Goal: Task Accomplishment & Management: Complete application form

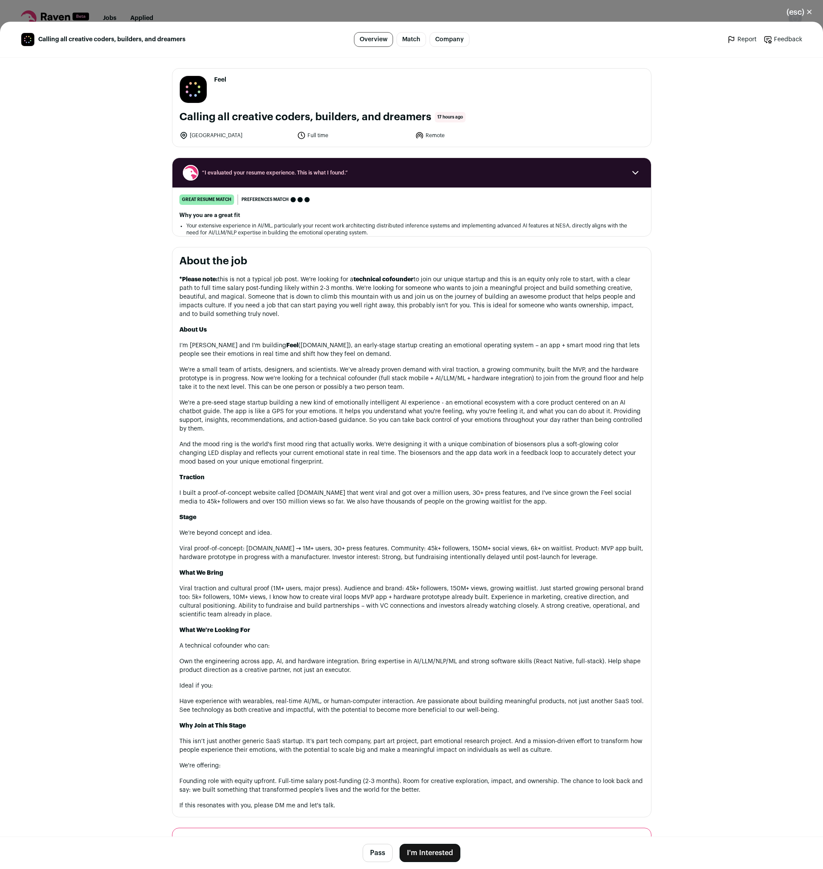
click at [423, 852] on button "I'm Interested" at bounding box center [430, 853] width 61 height 18
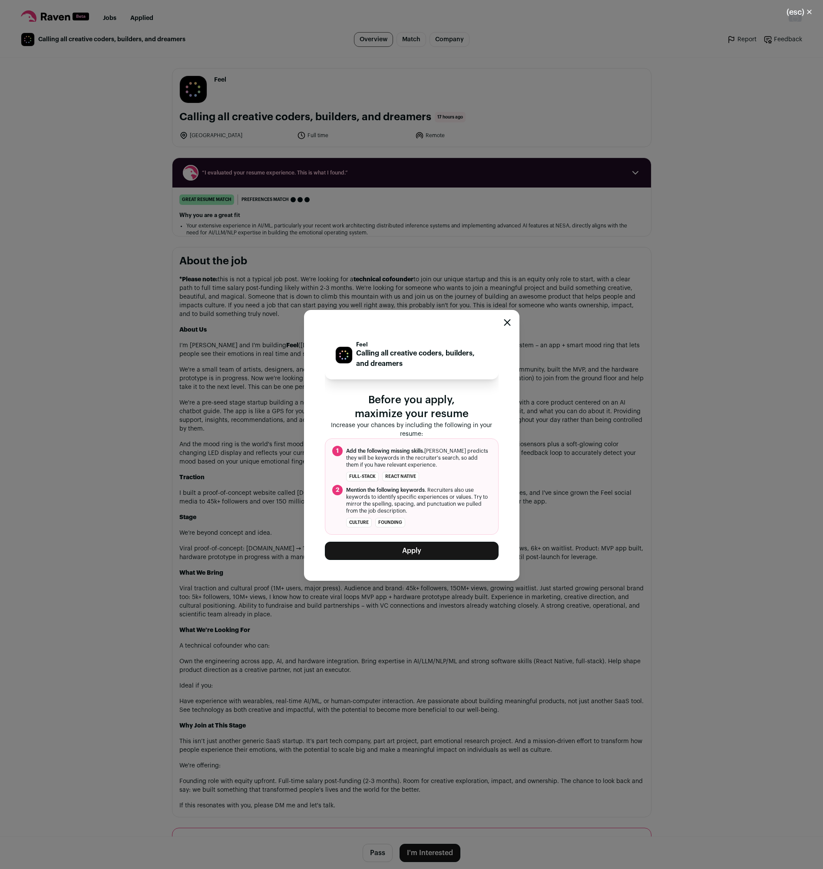
click at [408, 549] on button "Apply" at bounding box center [412, 551] width 174 height 18
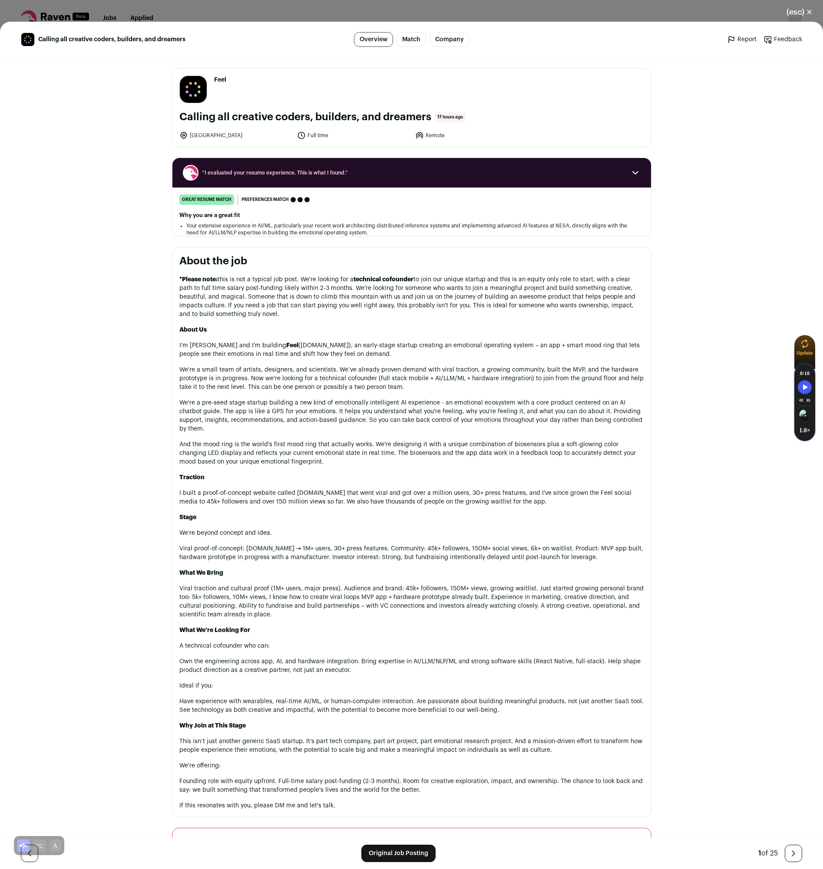
click at [654, 9] on div "(esc) ✕ Calling all creative coders, builders, and dreamers Overview Match Comp…" at bounding box center [411, 434] width 823 height 869
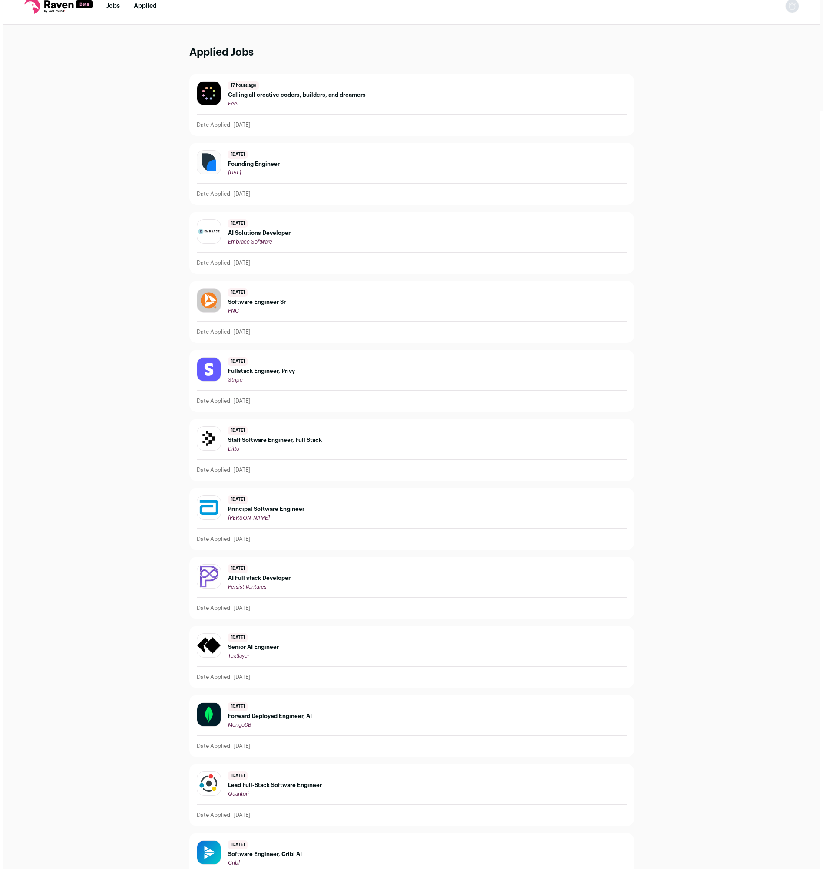
scroll to position [15, 0]
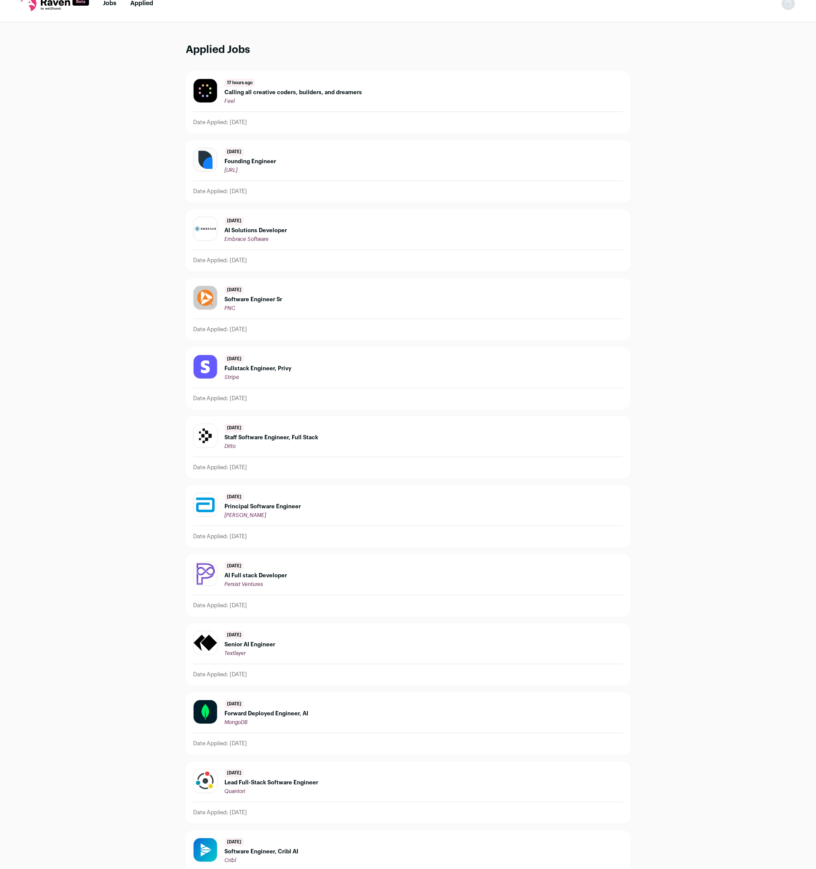
click at [326, 166] on div "[DATE] Founding Engineer [URL]" at bounding box center [408, 161] width 430 height 26
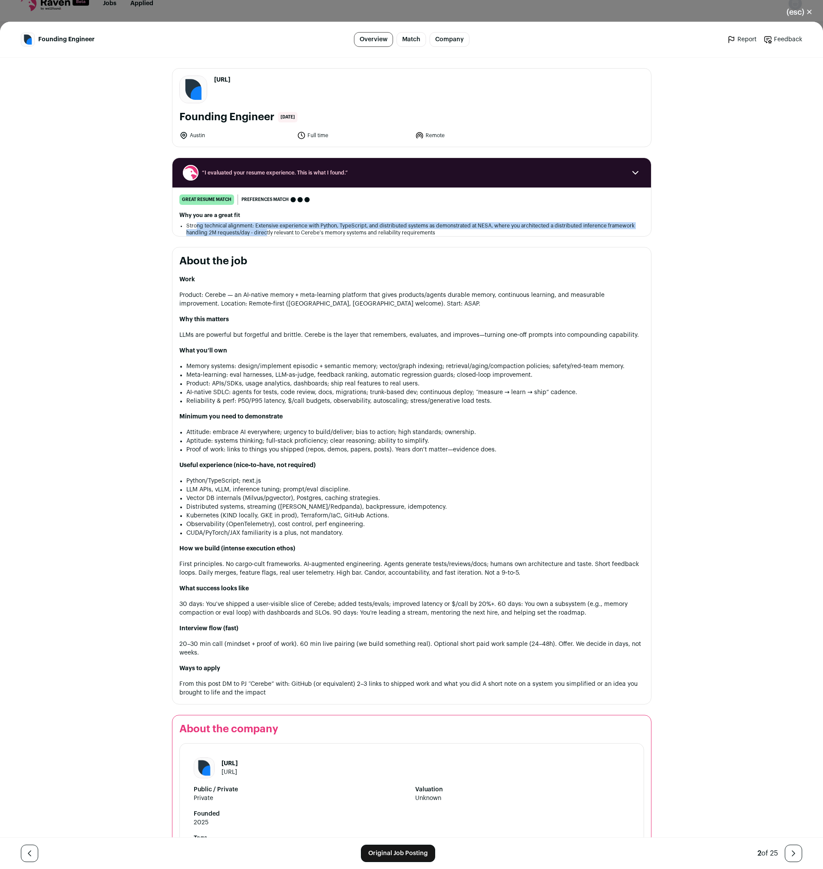
drag, startPoint x: 205, startPoint y: 228, endPoint x: 263, endPoint y: 236, distance: 58.8
click at [263, 236] on li "Strong technical alignment: Extensive experience with Python, TypeScript, and d…" at bounding box center [411, 229] width 451 height 14
click at [246, 290] on div "Work Product: Cerebe — an AI‑native memory + meta‑learning platform that gives …" at bounding box center [411, 486] width 465 height 422
drag, startPoint x: 411, startPoint y: 297, endPoint x: 506, endPoint y: 296, distance: 95.1
click at [506, 296] on p "Product: Cerebe — an AI‑native memory + meta‑learning platform that gives produ…" at bounding box center [411, 299] width 465 height 17
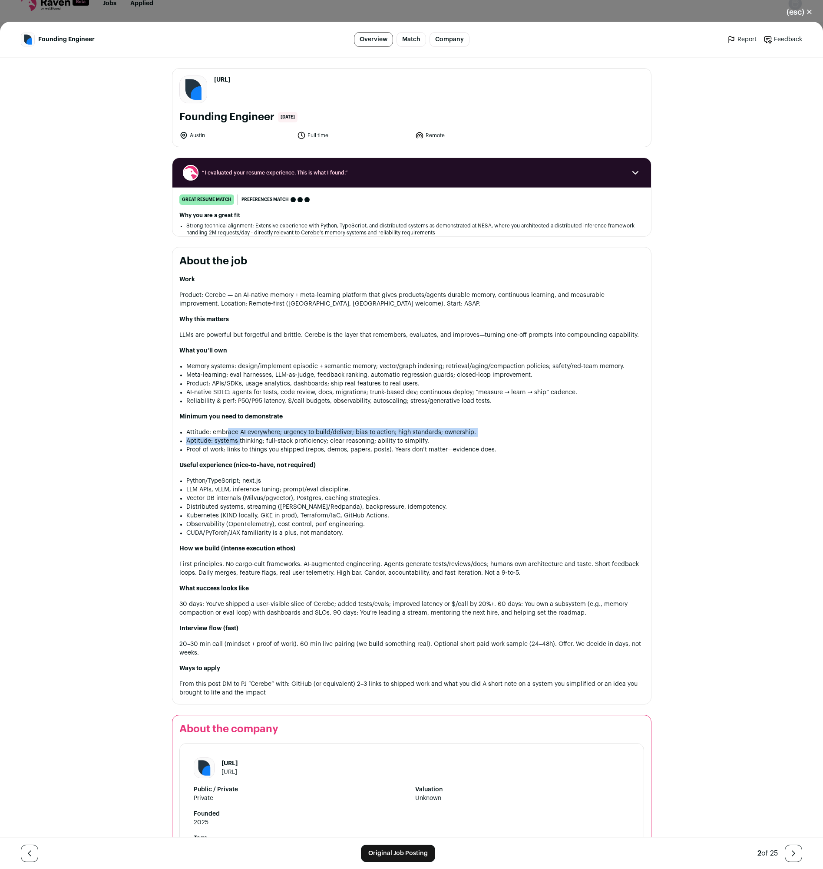
drag, startPoint x: 225, startPoint y: 430, endPoint x: 235, endPoint y: 438, distance: 13.0
click at [235, 438] on ul "Attitude: embrace AI everywhere; urgency to build/deliver; bias to action; high…" at bounding box center [415, 441] width 458 height 26
click at [235, 439] on li "Aptitude: systems thinking; full‑stack proficiency; clear reasoning; ability to…" at bounding box center [415, 441] width 458 height 9
drag, startPoint x: 239, startPoint y: 440, endPoint x: 427, endPoint y: 439, distance: 188.5
click at [427, 439] on li "Aptitude: systems thinking; full‑stack proficiency; clear reasoning; ability to…" at bounding box center [415, 441] width 458 height 9
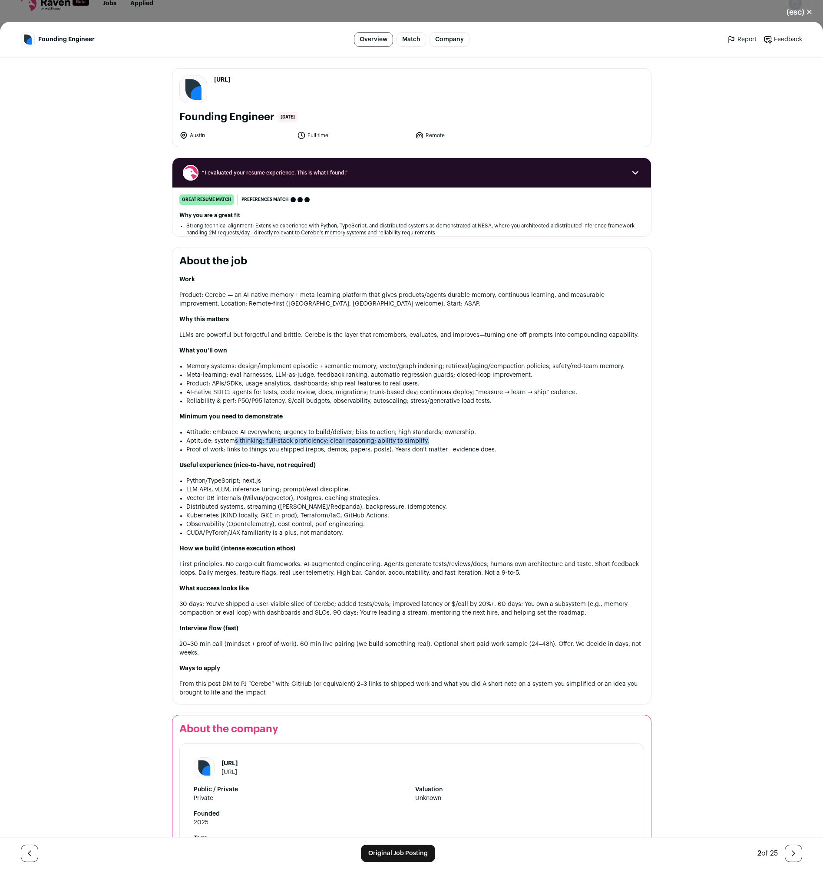
click at [427, 439] on li "Aptitude: systems thinking; full‑stack proficiency; clear reasoning; ability to…" at bounding box center [415, 441] width 458 height 9
drag, startPoint x: 271, startPoint y: 455, endPoint x: 328, endPoint y: 454, distance: 56.9
click at [328, 454] on li "Proof of work: links to things you shipped (repos, demos, papers, posts). Years…" at bounding box center [415, 450] width 458 height 9
click at [381, 852] on link "Original Job Posting" at bounding box center [398, 853] width 74 height 17
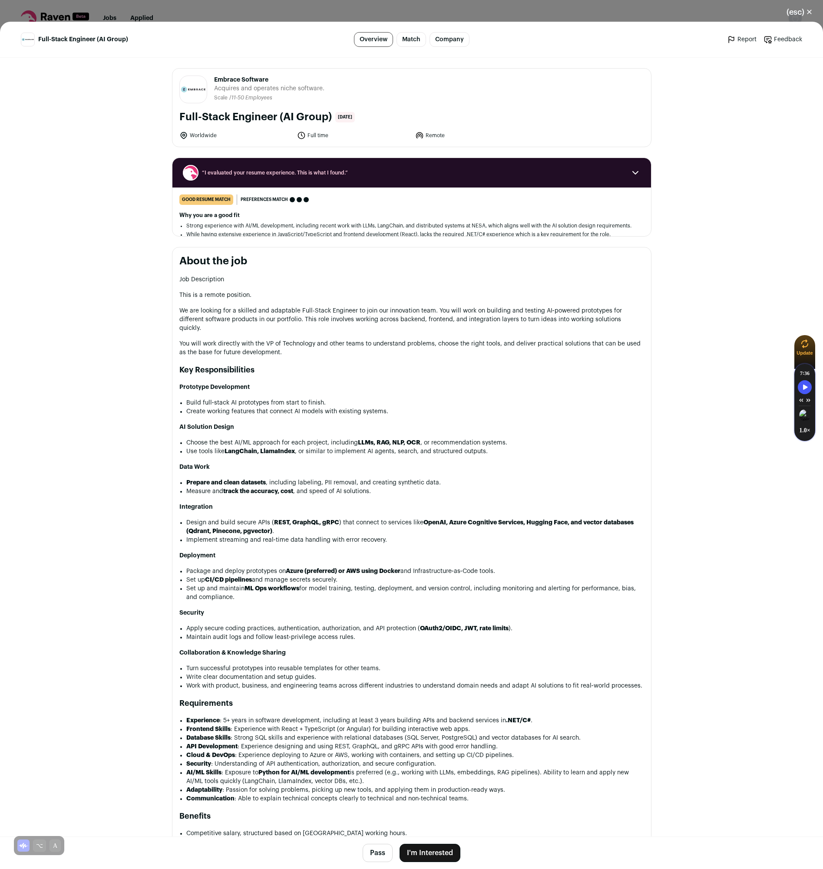
click at [544, 92] on header "Embrace Software embracesoftwareinc.com Public / Private Private Valuation Unkn…" at bounding box center [411, 90] width 465 height 28
click at [550, 45] on div "Full-Stack Engineer (AI Group) Overview Match Company Report Feedback Report Fe…" at bounding box center [411, 39] width 781 height 15
drag, startPoint x: 550, startPoint y: 43, endPoint x: 556, endPoint y: 30, distance: 15.3
click at [551, 42] on ul "Report Feedback Report Feedback" at bounding box center [674, 39] width 256 height 9
click at [558, 28] on header "Full-Stack Engineer (AI Group) Overview Match Company Report Feedback Report Fe…" at bounding box center [411, 40] width 823 height 36
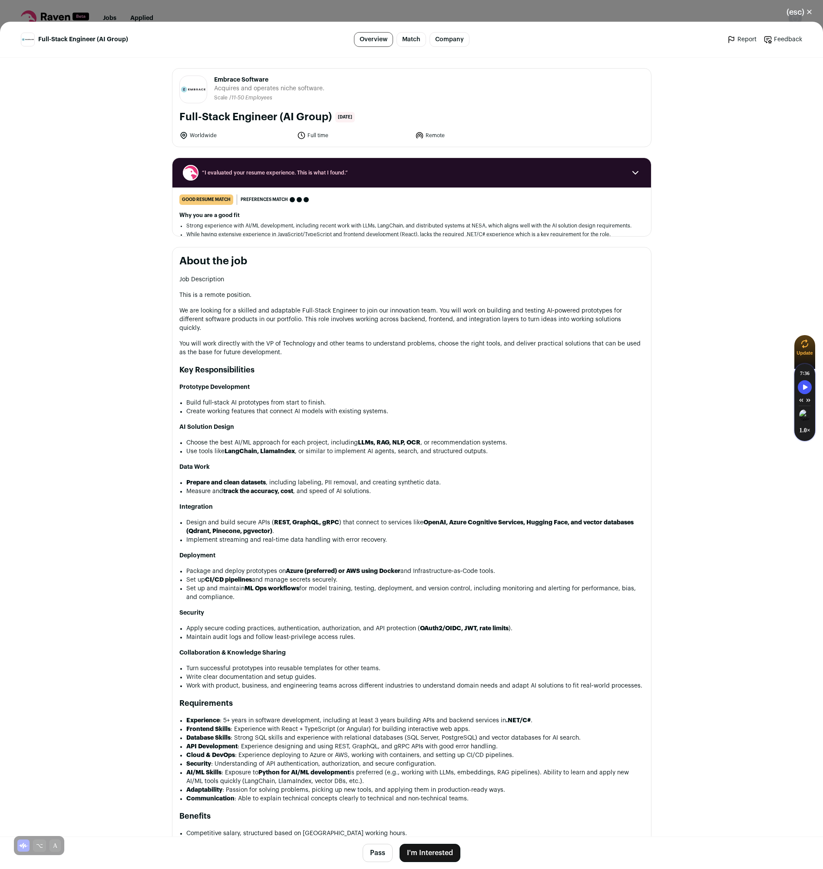
click at [565, 15] on div "(esc) ✕ Full-Stack Engineer (AI Group) Overview Match Company Report Feedback R…" at bounding box center [411, 434] width 823 height 869
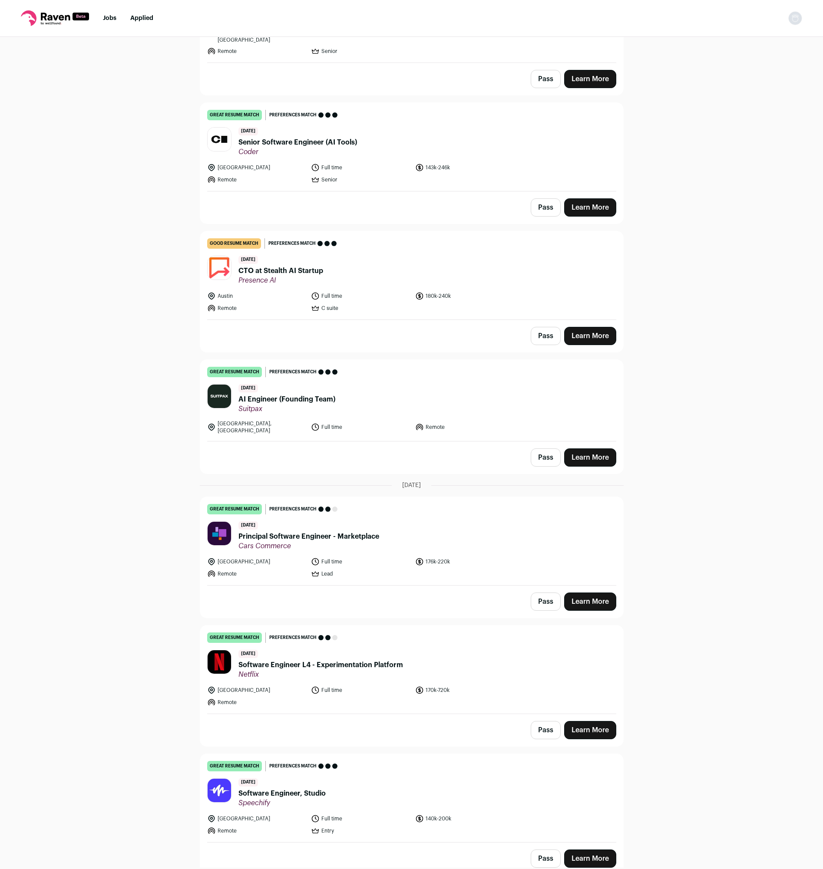
scroll to position [1043, 0]
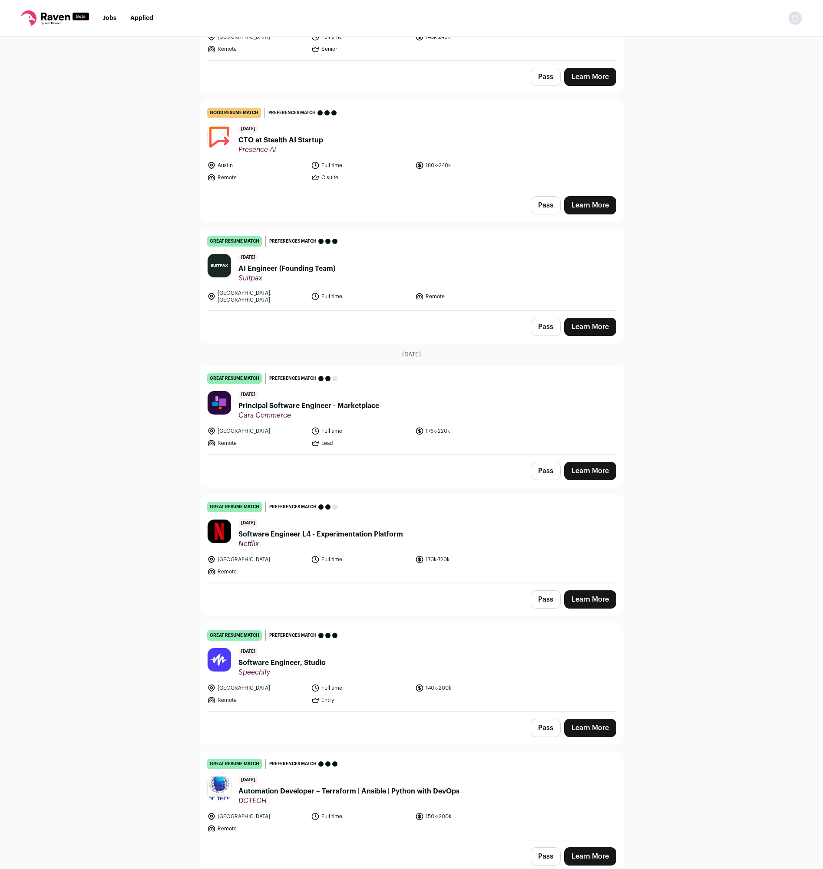
click at [320, 529] on span "Software Engineer L4 - Experimentation Platform" at bounding box center [320, 534] width 165 height 10
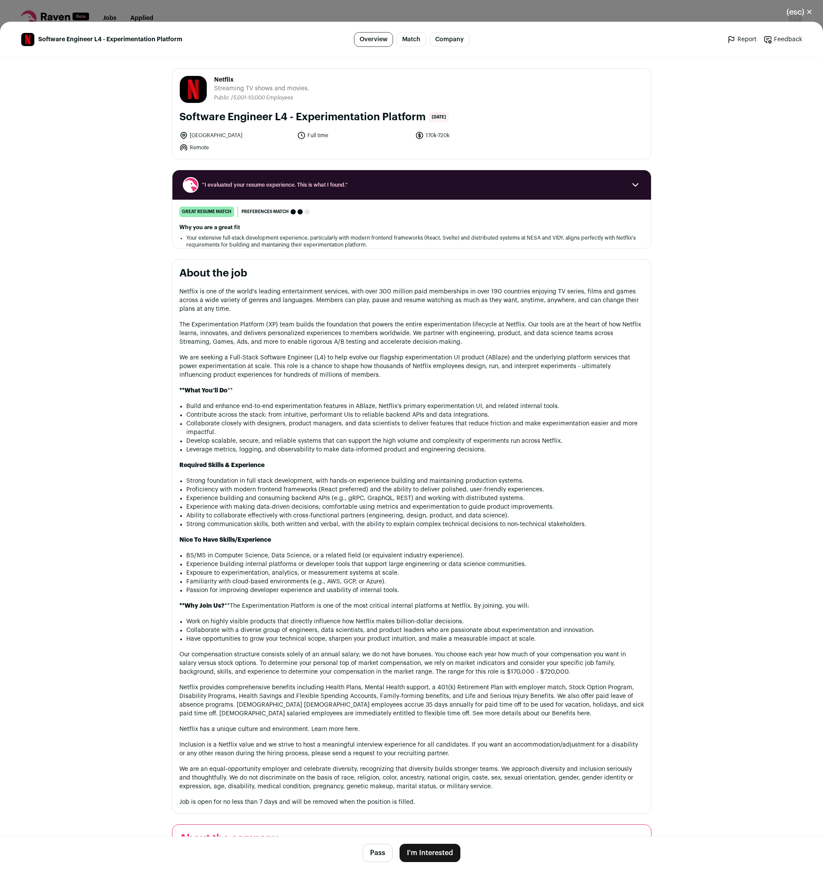
click at [426, 845] on button "I'm Interested" at bounding box center [430, 853] width 61 height 18
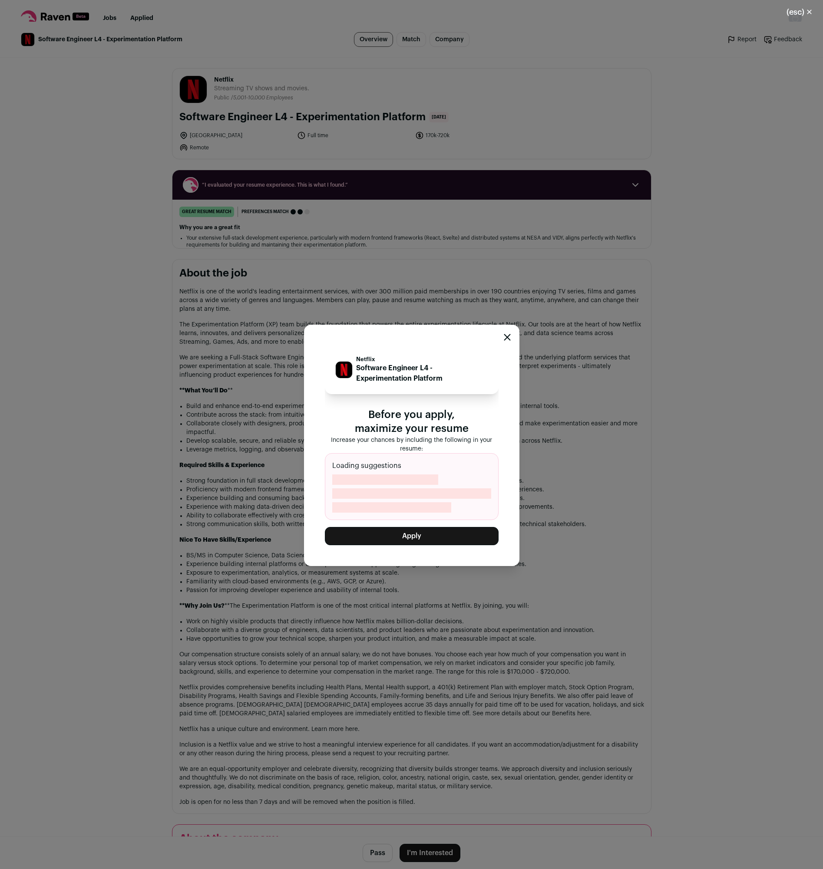
click at [415, 540] on button "Apply" at bounding box center [412, 536] width 174 height 18
